Goal: Task Accomplishment & Management: Manage account settings

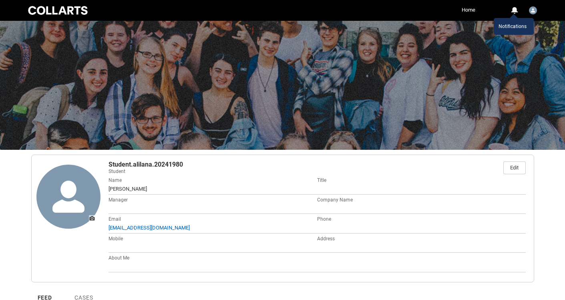
click at [515, 10] on div "0" at bounding box center [514, 10] width 7 height 7
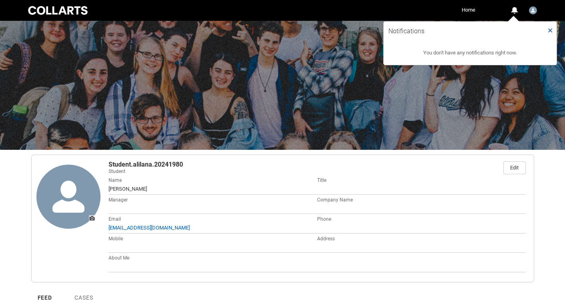
click at [548, 28] on lightning-primitive-icon "Close Notifications" at bounding box center [550, 30] width 6 height 10
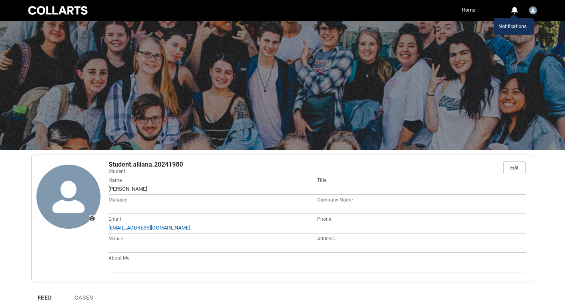
click at [534, 12] on img "User Profile Student.alilana.20241980" at bounding box center [533, 10] width 8 height 8
click at [468, 9] on link "Home" at bounding box center [469, 10] width 18 height 12
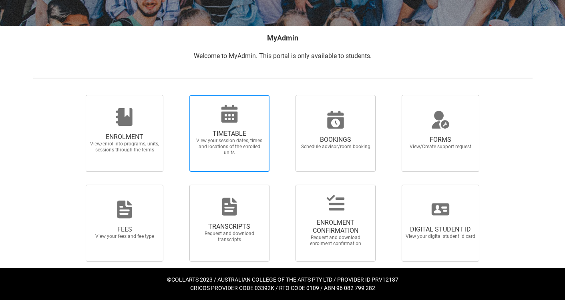
scroll to position [134, 0]
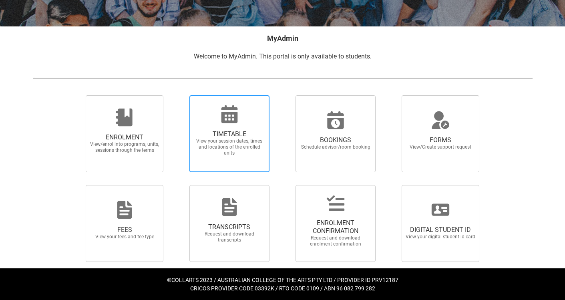
click at [246, 148] on span "View your session dates, times and locations of the enrolled units" at bounding box center [229, 147] width 70 height 18
click at [179, 95] on input "TIMETABLE View your session dates, times and locations of the enrolled units" at bounding box center [179, 95] width 0 height 0
radio input "true"
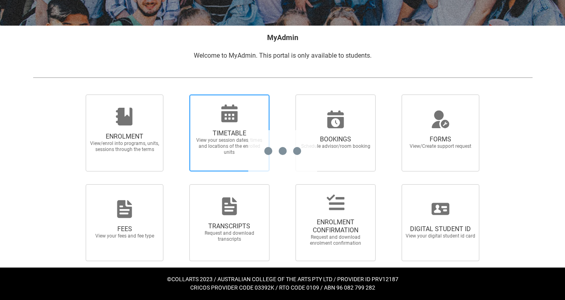
scroll to position [134, 0]
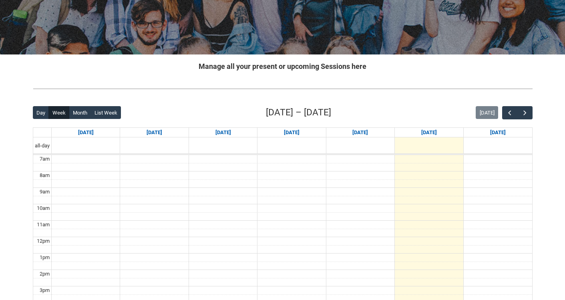
scroll to position [113, 0]
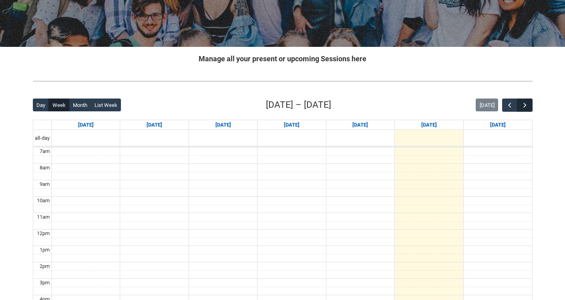
click at [525, 103] on span "button" at bounding box center [525, 105] width 8 height 8
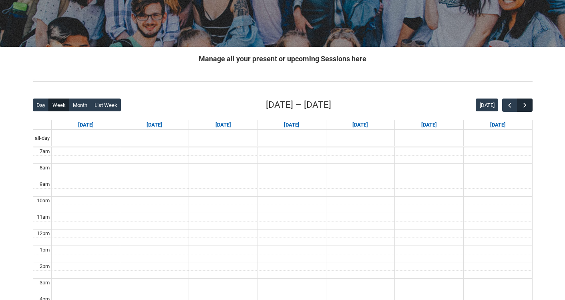
click at [525, 103] on span "button" at bounding box center [525, 105] width 8 height 8
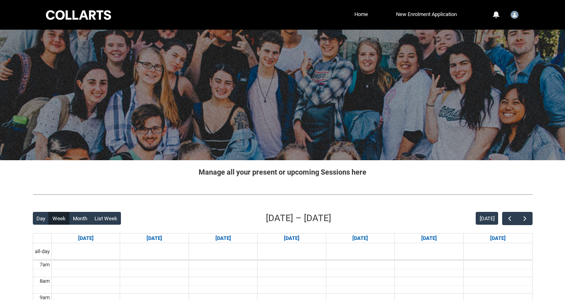
scroll to position [0, 0]
click at [414, 16] on link "New Enrolment Application" at bounding box center [426, 14] width 65 height 12
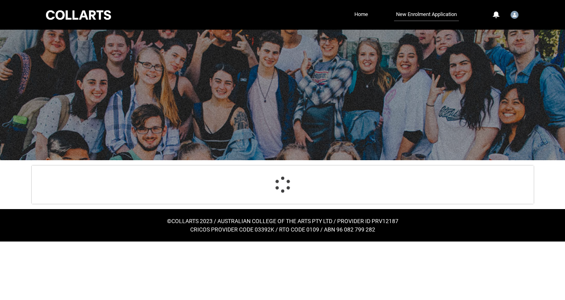
scroll to position [1, 0]
select select "Birth_Country.5205"
select select "Citizenship_Country.[DEMOGRAPHIC_DATA]"
select select "Heard_About_Collarts_Picklist.Other"
select select "Country_Choice.5202"
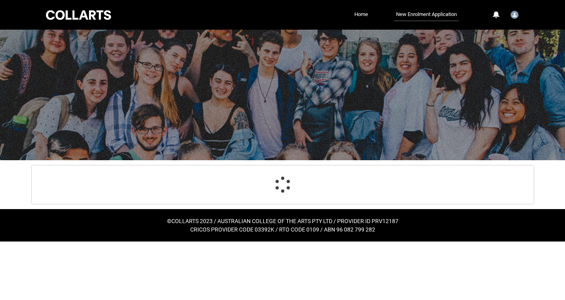
select select "choice_No"
select select "Emergency_Contact_Relationship.Sibling"
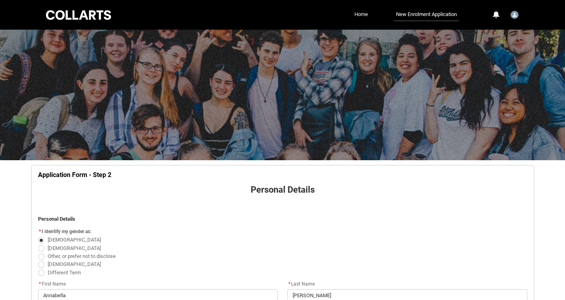
scroll to position [0, 0]
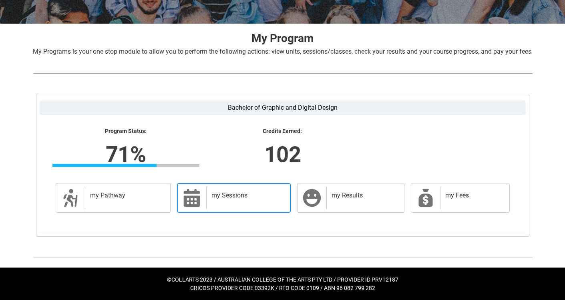
scroll to position [146, 0]
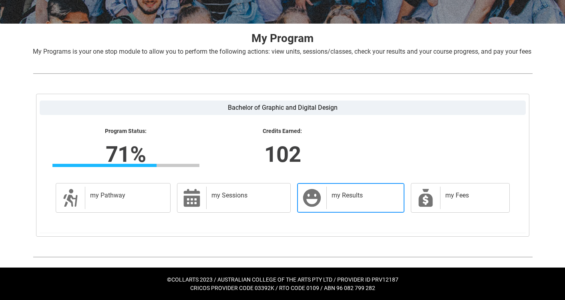
click at [329, 203] on div "my Results" at bounding box center [363, 198] width 74 height 22
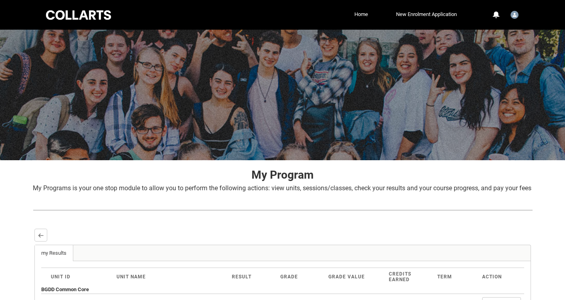
scroll to position [0, 0]
click at [40, 238] on lightning-primitive-icon "button" at bounding box center [41, 235] width 6 height 6
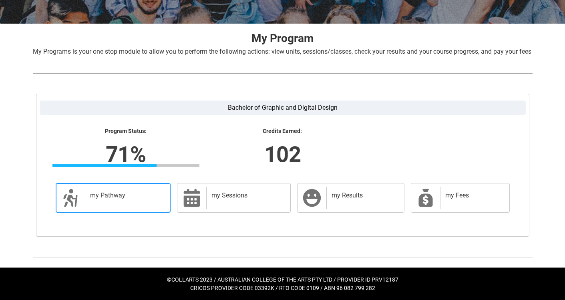
scroll to position [146, 0]
click at [122, 193] on h2 "my Pathway" at bounding box center [126, 195] width 72 height 8
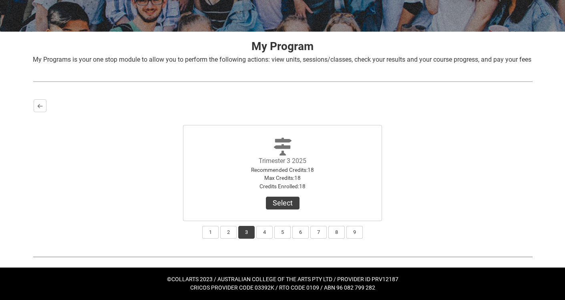
scroll to position [138, 0]
click at [262, 232] on button "4" at bounding box center [264, 232] width 16 height 13
click at [247, 233] on button "3" at bounding box center [246, 232] width 16 height 13
click at [261, 232] on button "4" at bounding box center [264, 232] width 16 height 13
click at [39, 107] on lightning-primitive-icon "button" at bounding box center [40, 106] width 6 height 6
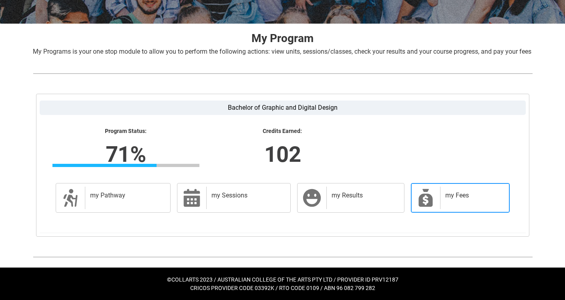
click at [440, 209] on div "my Fees" at bounding box center [473, 198] width 66 height 22
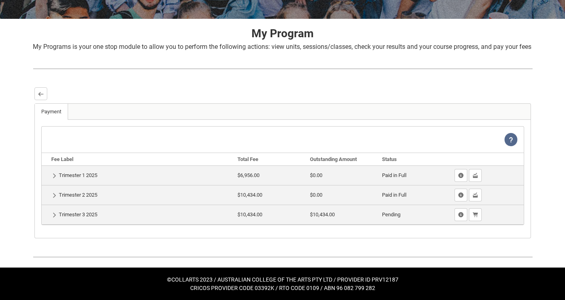
scroll to position [151, 0]
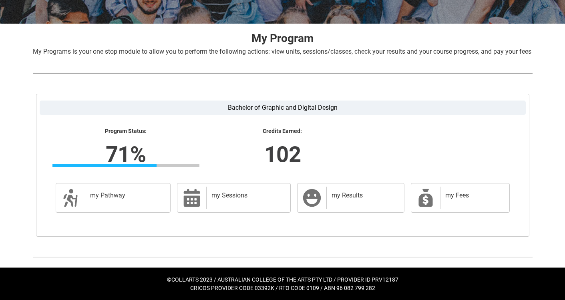
scroll to position [146, 0]
click at [463, 204] on div "my Fees" at bounding box center [473, 198] width 66 height 22
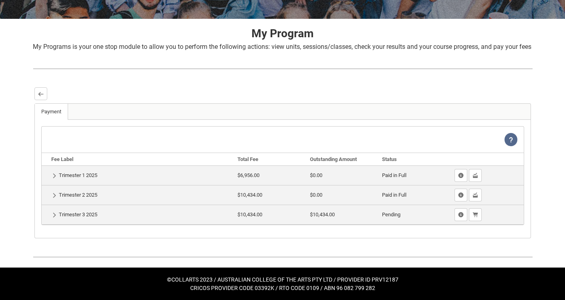
scroll to position [151, 0]
click at [459, 219] on button "Show Fee Lines" at bounding box center [460, 214] width 13 height 13
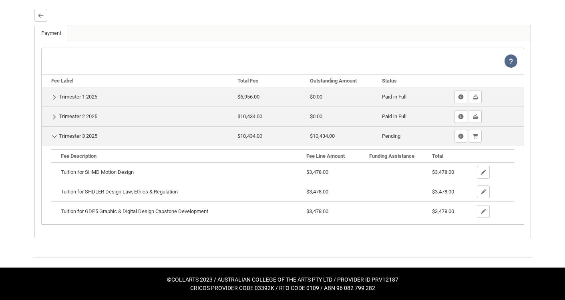
scroll to position [229, 0]
click at [459, 116] on lightning-primitive-icon "button" at bounding box center [461, 117] width 6 height 6
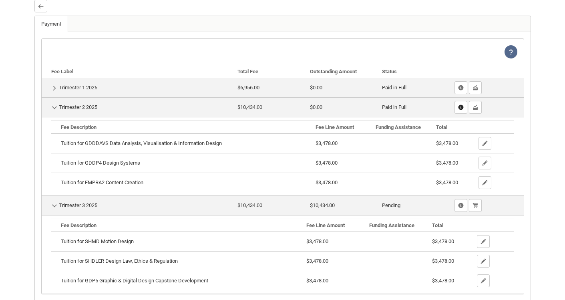
click at [459, 111] on lightning-primitive-icon "button" at bounding box center [461, 108] width 6 height 6
click at [460, 91] on lightning-primitive-icon "button" at bounding box center [461, 88] width 6 height 6
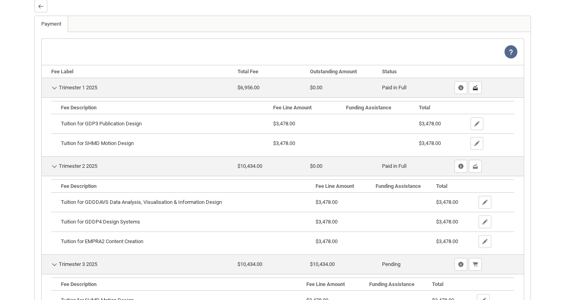
click at [479, 94] on button "Show Past Payments" at bounding box center [475, 87] width 13 height 13
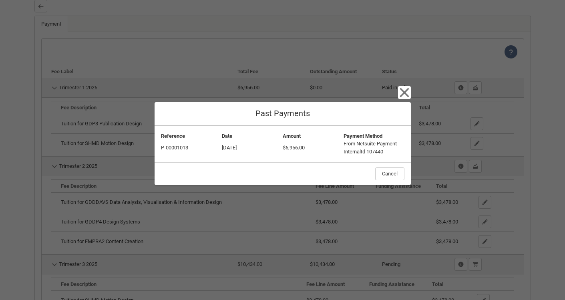
click at [404, 95] on icon "button" at bounding box center [404, 92] width 13 height 13
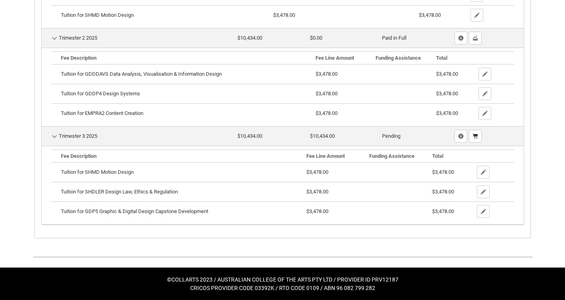
click at [476, 135] on lightning-primitive-icon "button" at bounding box center [476, 136] width 6 height 6
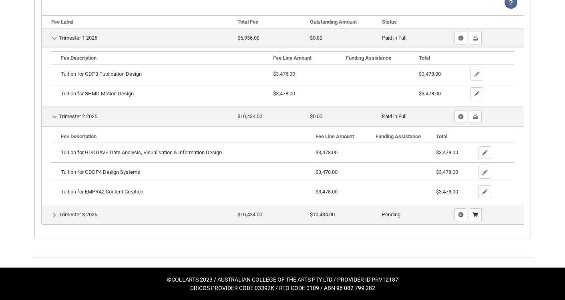
scroll to position [288, 0]
click at [476, 218] on lightning-primitive-icon "button" at bounding box center [476, 215] width 6 height 6
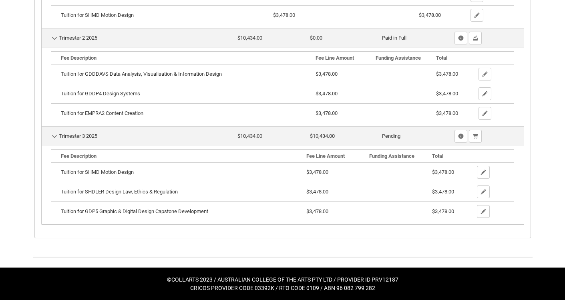
scroll to position [366, 0]
click at [484, 173] on lightning-primitive-icon "button" at bounding box center [484, 172] width 6 height 6
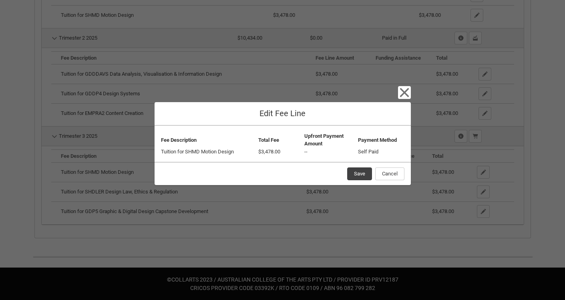
click at [404, 94] on icon "button" at bounding box center [404, 92] width 9 height 9
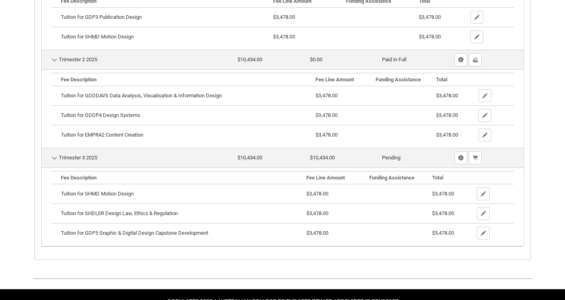
scroll to position [334, 0]
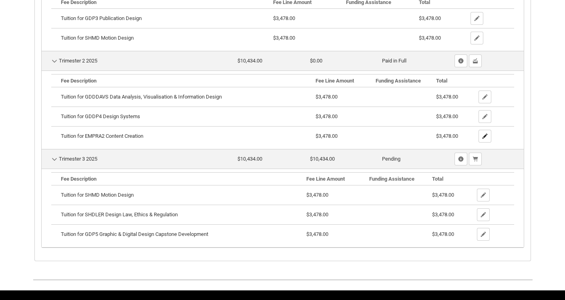
click at [485, 139] on lightning-primitive-icon "button" at bounding box center [485, 136] width 6 height 6
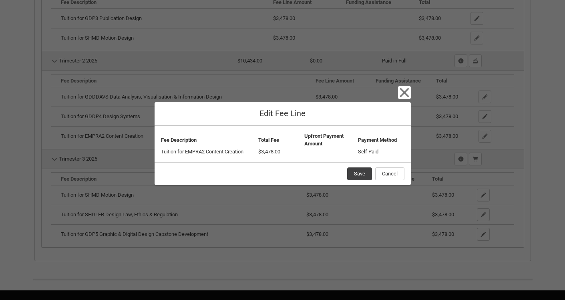
click at [405, 93] on icon "button" at bounding box center [404, 92] width 9 height 9
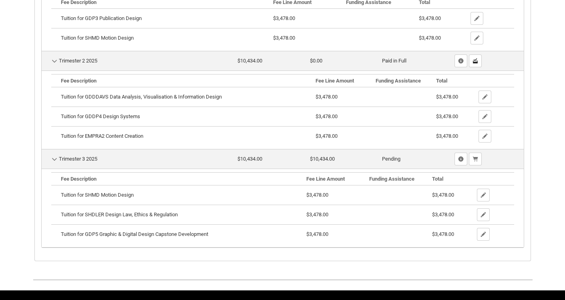
click at [475, 64] on lightning-primitive-icon "button" at bounding box center [476, 61] width 6 height 6
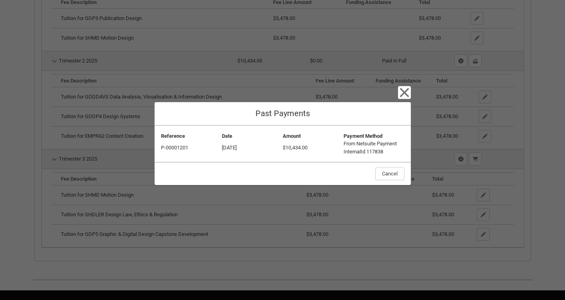
click at [406, 94] on icon "button" at bounding box center [404, 92] width 9 height 9
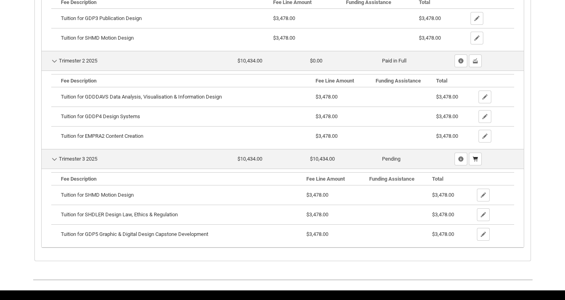
click at [476, 162] on lightning-primitive-icon "button" at bounding box center [476, 159] width 6 height 6
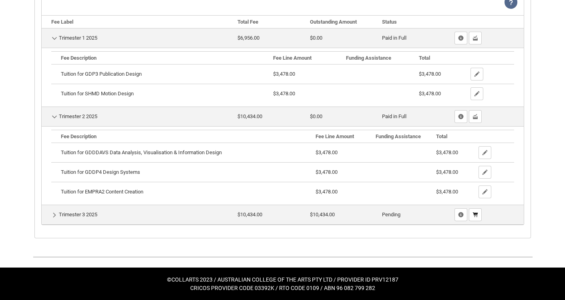
scroll to position [288, 0]
click at [461, 218] on lightning-primitive-icon "button" at bounding box center [461, 215] width 6 height 6
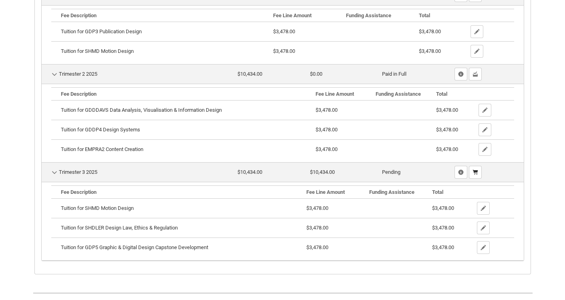
scroll to position [366, 0]
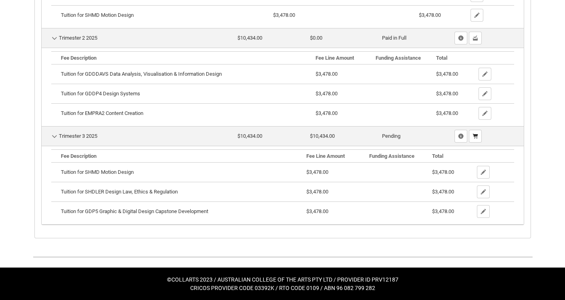
click at [475, 140] on button "Pay Now" at bounding box center [475, 136] width 13 height 13
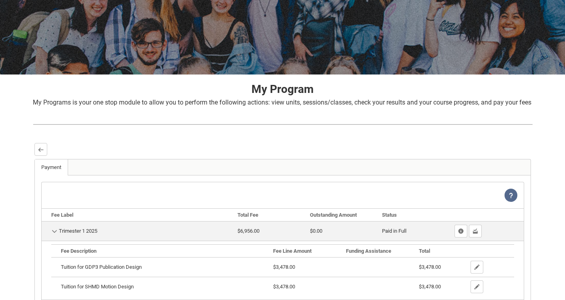
scroll to position [100, 0]
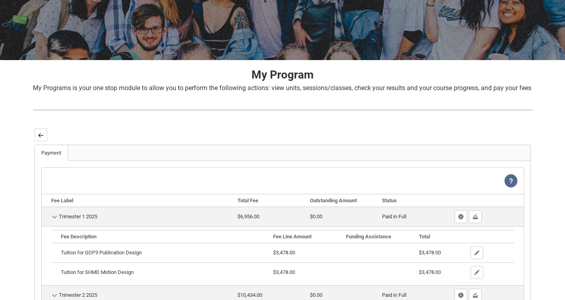
click at [43, 141] on button "Back" at bounding box center [40, 135] width 13 height 13
